Goal: Use online tool/utility: Utilize a website feature to perform a specific function

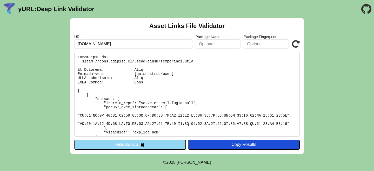
scroll to position [89, 0]
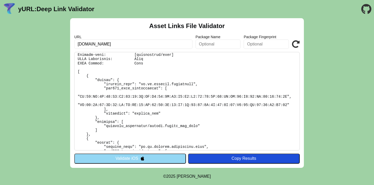
scroll to position [18, 0]
click at [138, 156] on button "Validate iOS" at bounding box center [130, 158] width 112 height 10
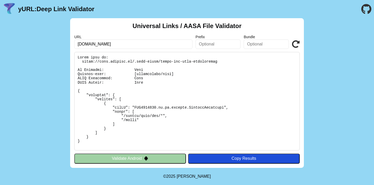
click at [137, 156] on button "Validate Android" at bounding box center [130, 158] width 112 height 10
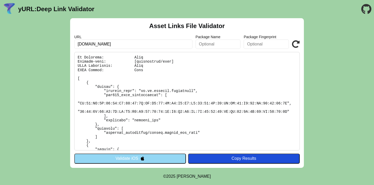
scroll to position [10, 0]
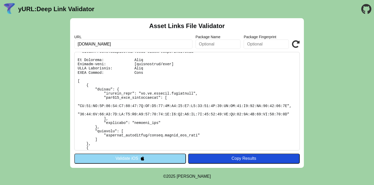
click at [219, 114] on pre at bounding box center [186, 101] width 225 height 98
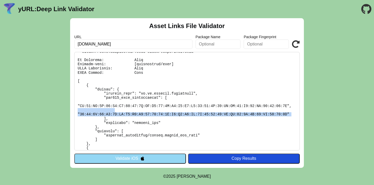
click at [219, 114] on pre at bounding box center [186, 101] width 225 height 98
